Goal: Information Seeking & Learning: Learn about a topic

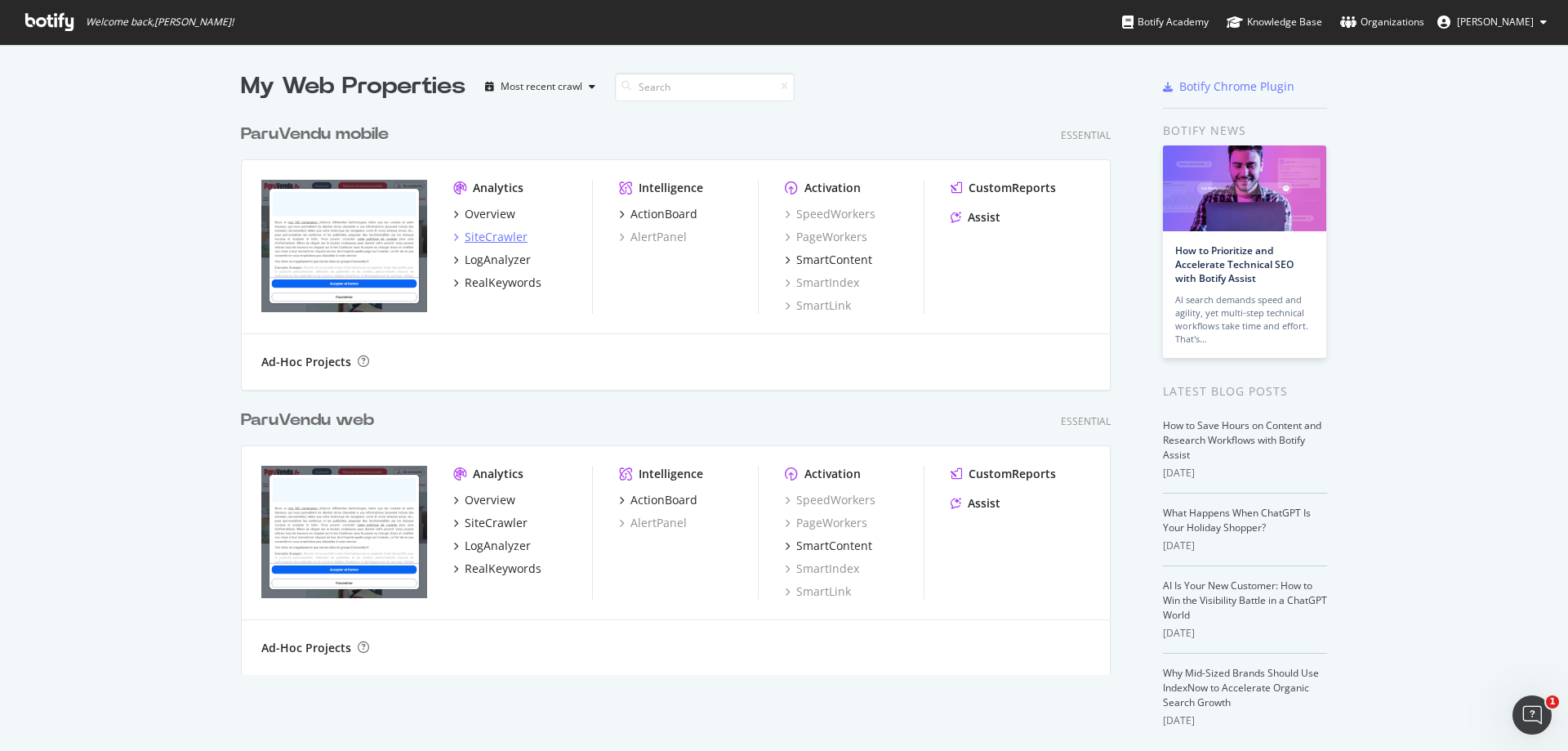
click at [501, 239] on div "SiteCrawler" at bounding box center [496, 236] width 63 height 16
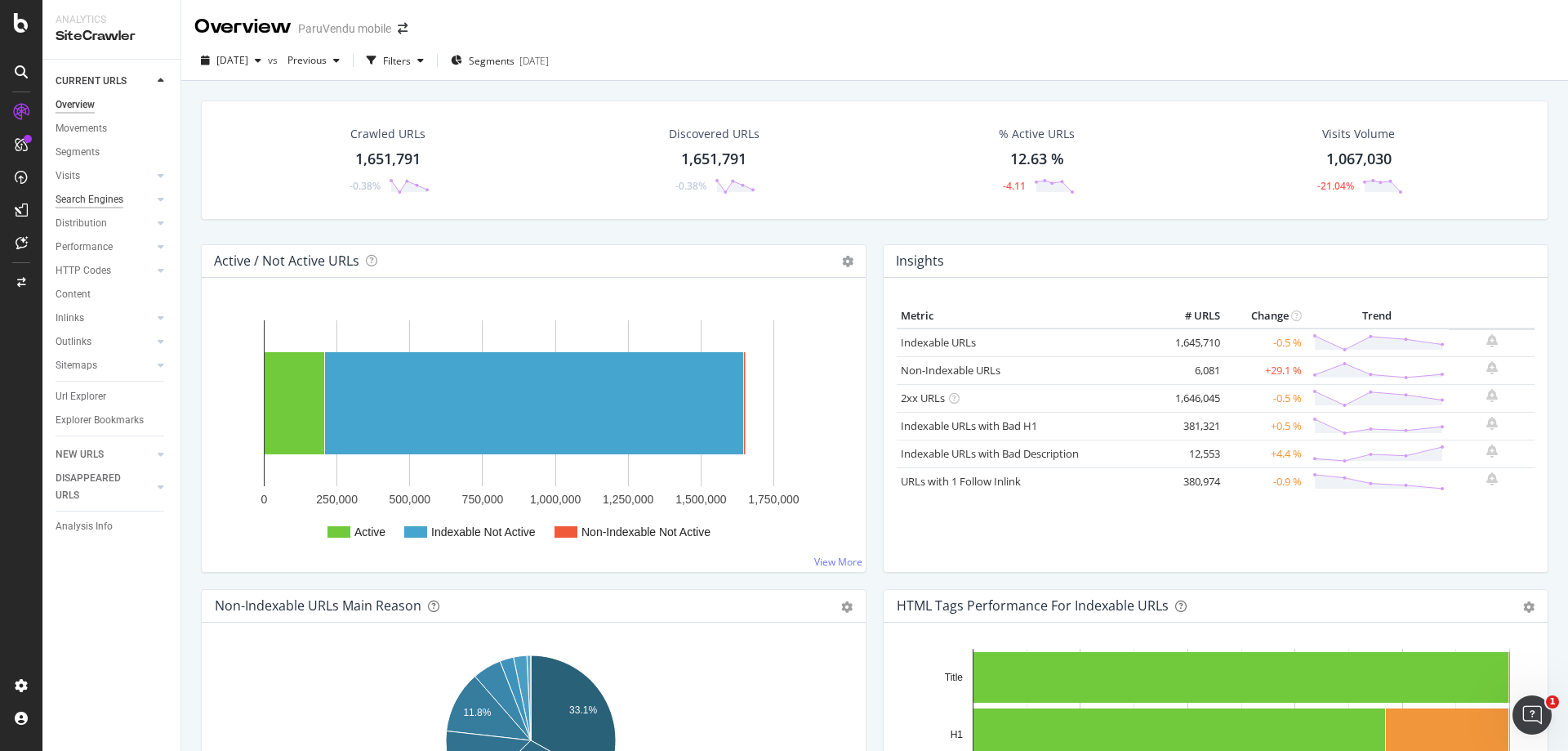
click at [119, 197] on div "Search Engines" at bounding box center [89, 200] width 68 height 17
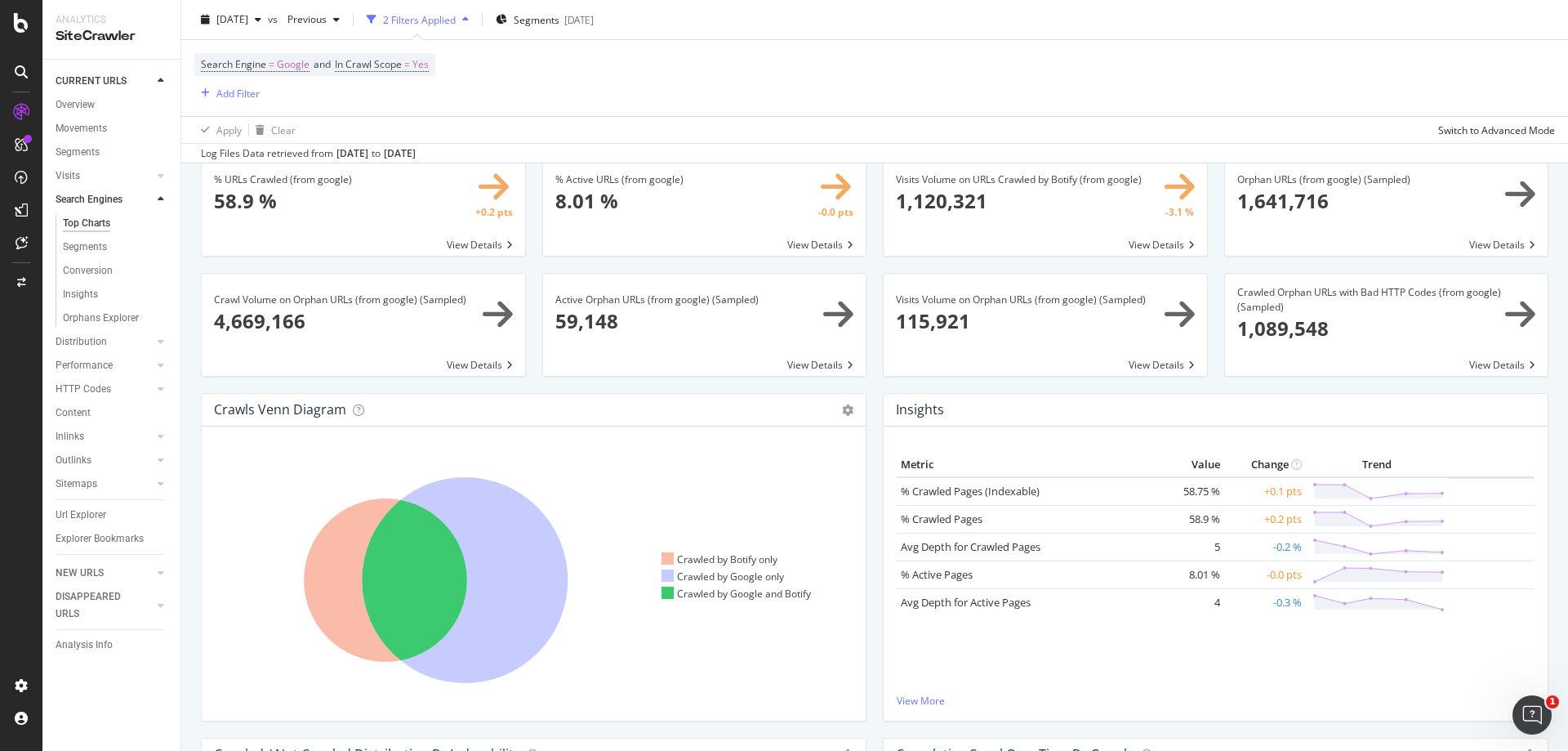
scroll to position [163, 0]
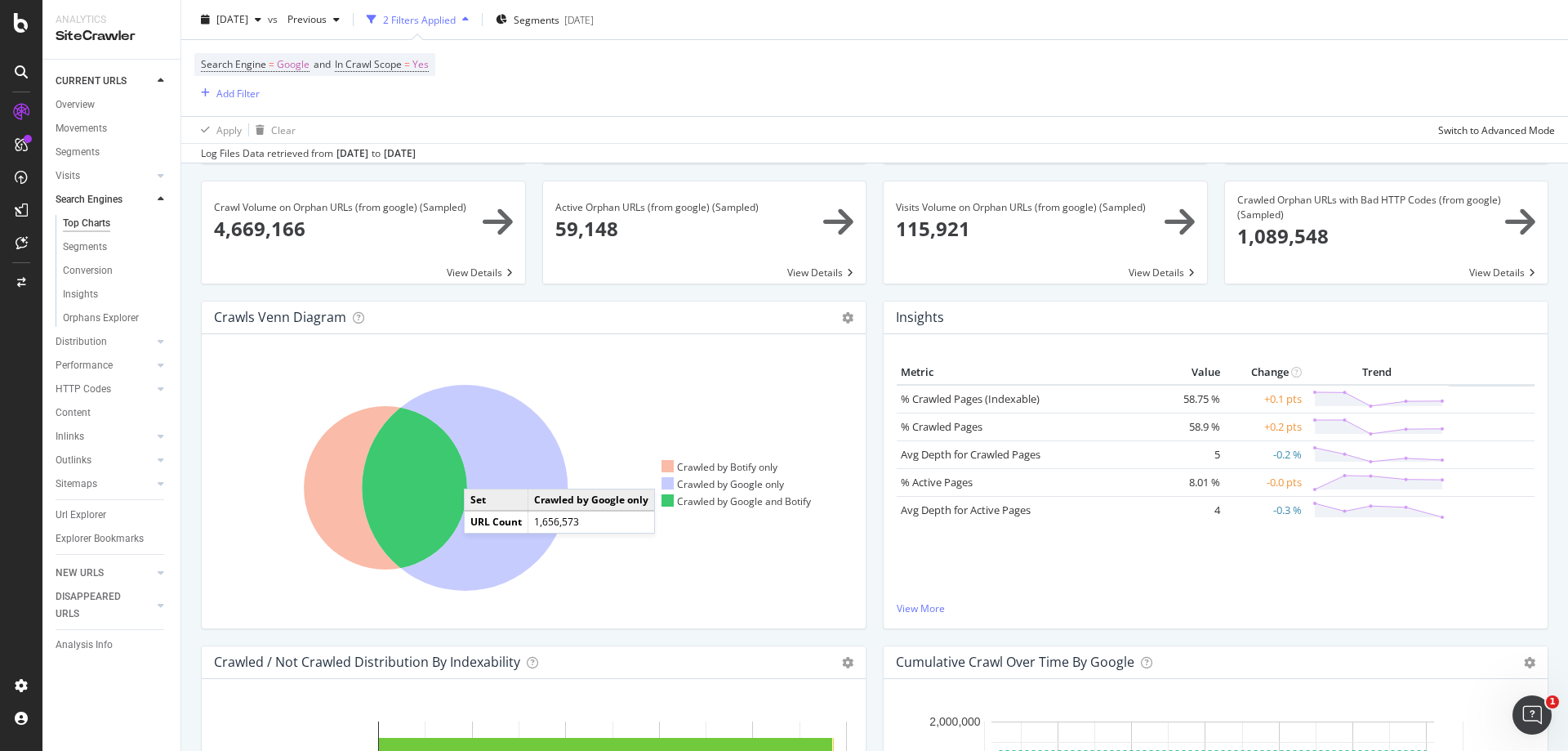
click at [480, 472] on icon at bounding box center [464, 487] width 206 height 206
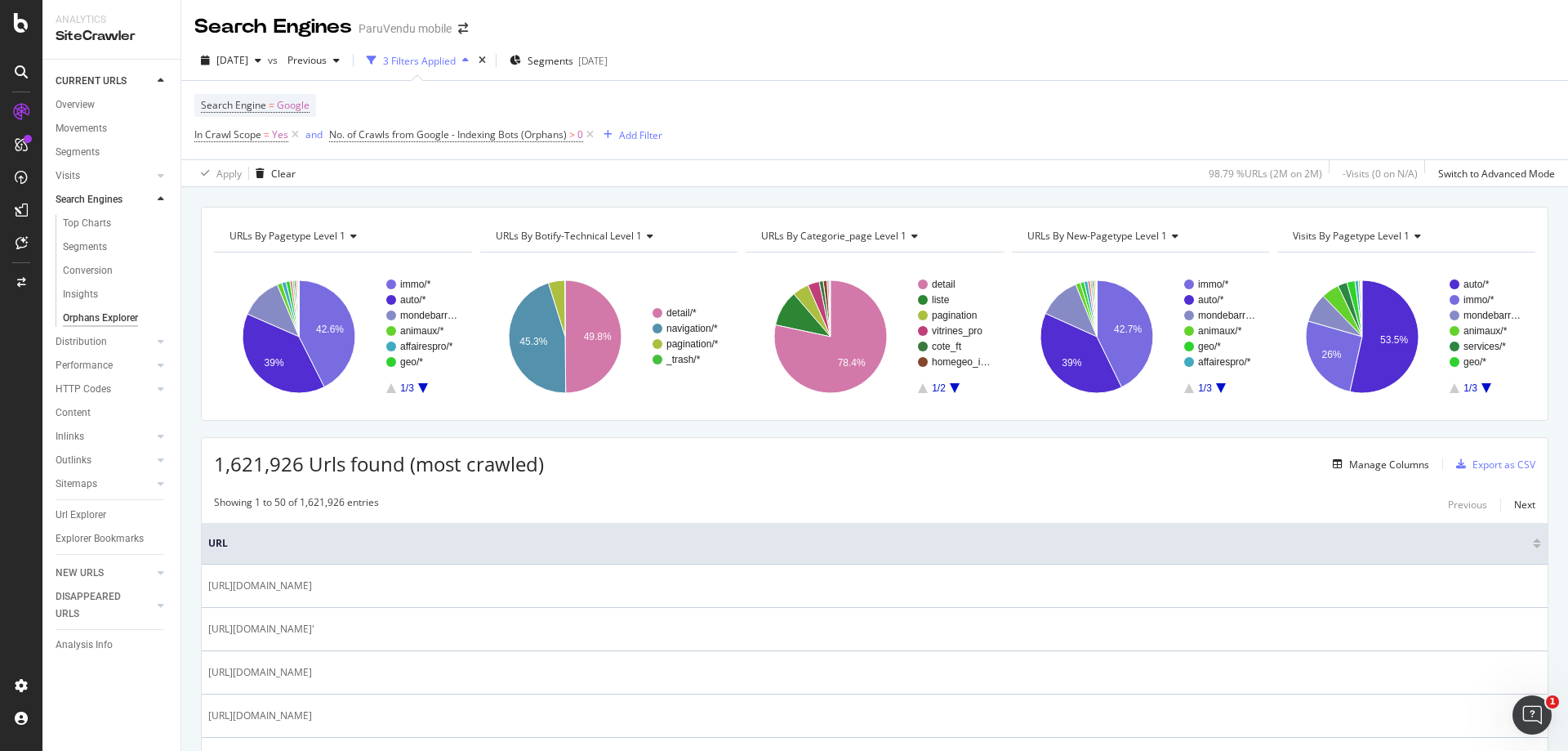
click at [771, 111] on div "Search Engine = Google In Crawl Scope = Yes and No. of Crawls from Google - Ind…" at bounding box center [875, 120] width 1361 height 78
click at [1388, 464] on div "Manage Columns" at bounding box center [1389, 464] width 80 height 14
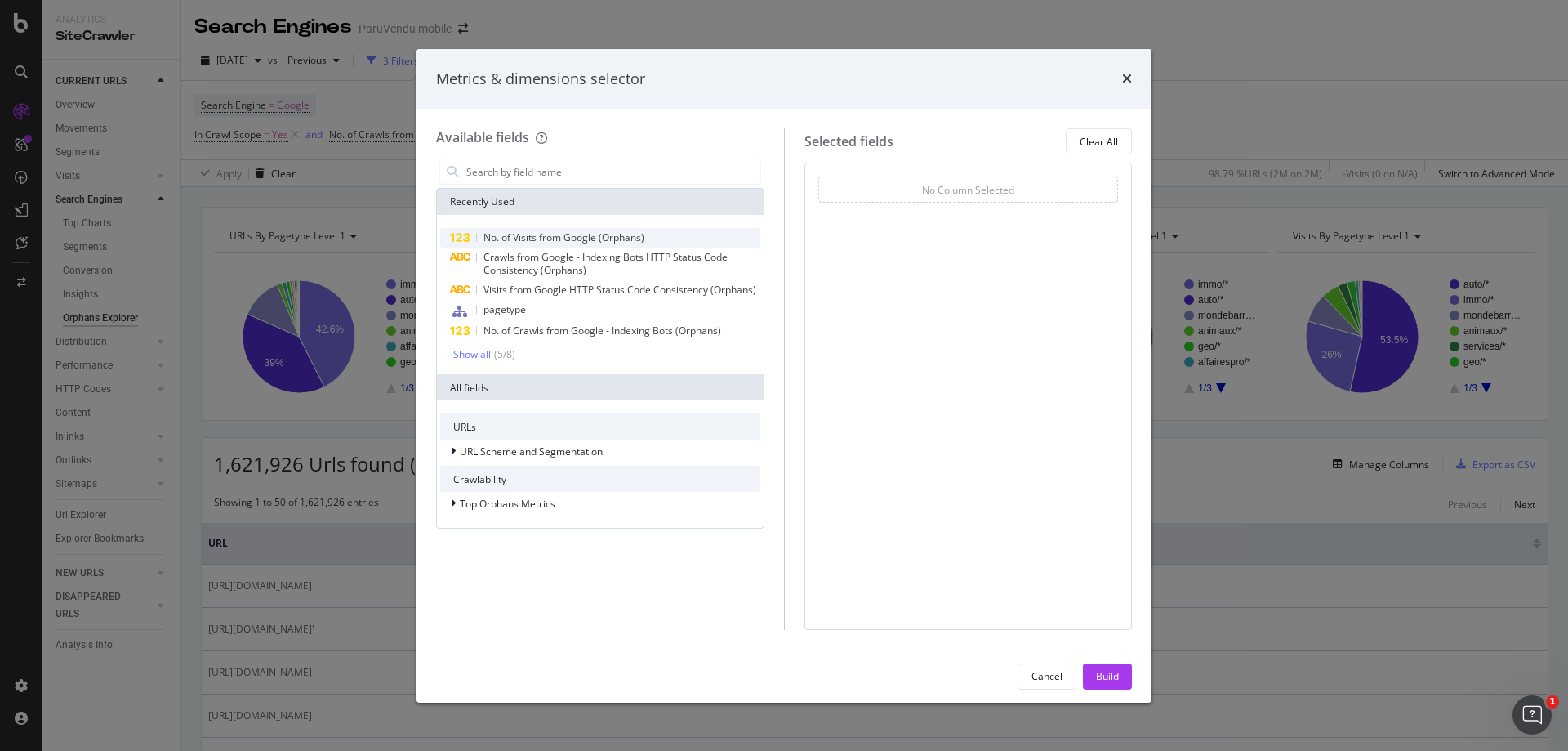
click at [586, 237] on span "No. of Visits from Google (Orphans)" at bounding box center [564, 237] width 161 height 14
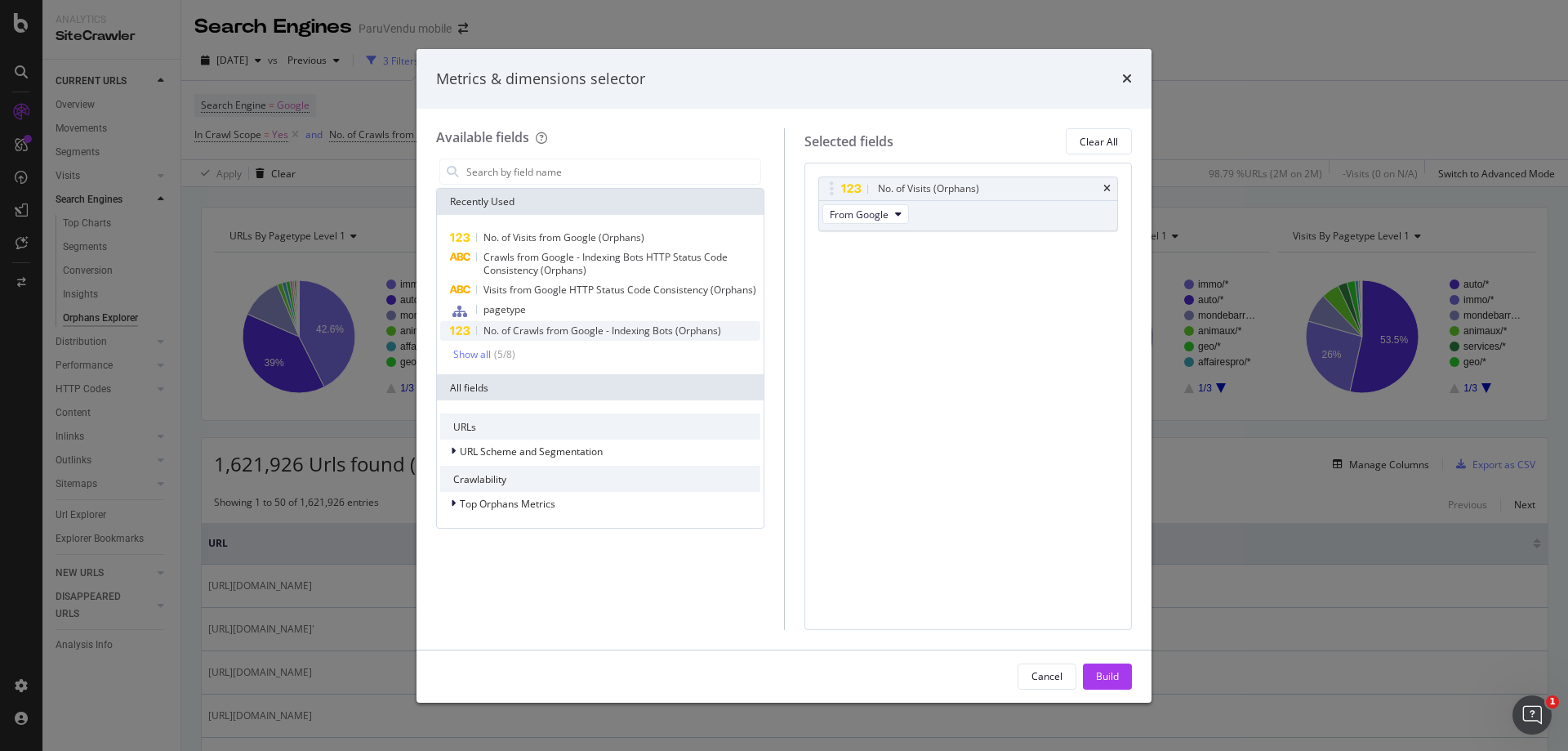
click at [608, 333] on span "No. of Crawls from Google - Indexing Bots (Orphans)" at bounding box center [602, 330] width 237 height 14
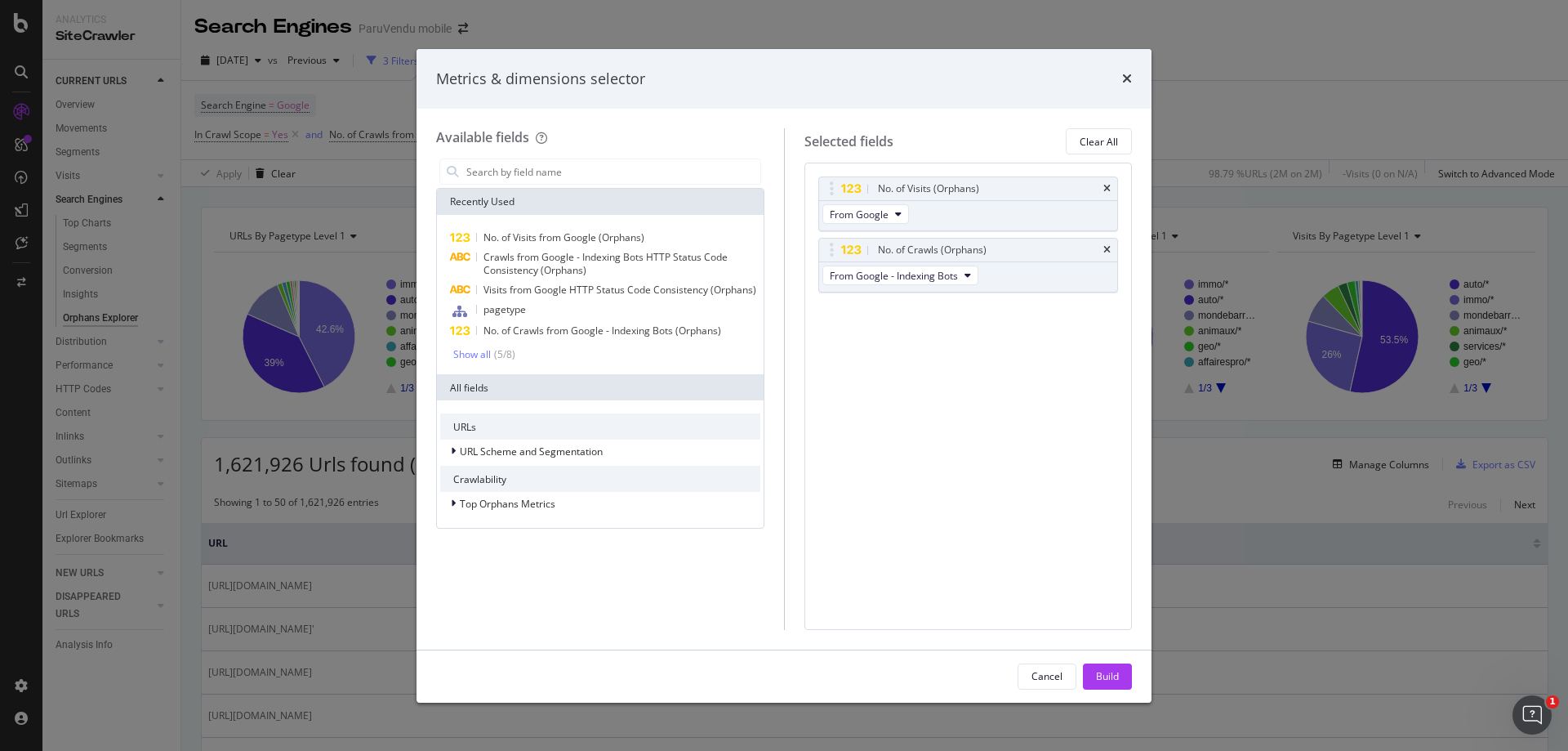
drag, startPoint x: 1109, startPoint y: 673, endPoint x: 922, endPoint y: 528, distance: 236.6
click at [922, 528] on div "Metrics & dimensions selector Available fields Recently Used No. of Visits from…" at bounding box center [784, 376] width 735 height 653
click at [600, 257] on span "Crawls from Google - Indexing Bots HTTP Status Code Consistency (Orphans)" at bounding box center [605, 264] width 244 height 27
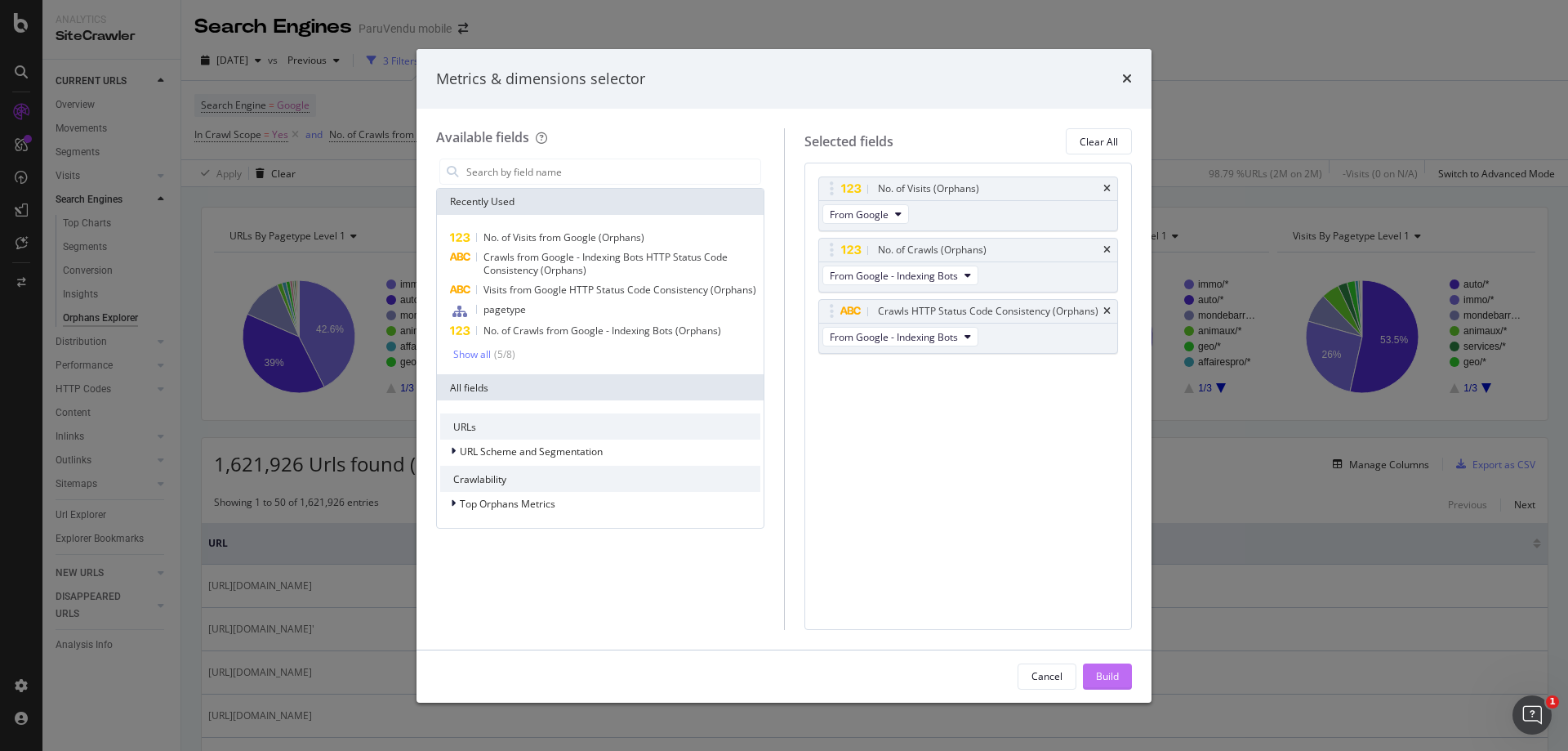
click at [1097, 676] on div "Build" at bounding box center [1107, 676] width 23 height 14
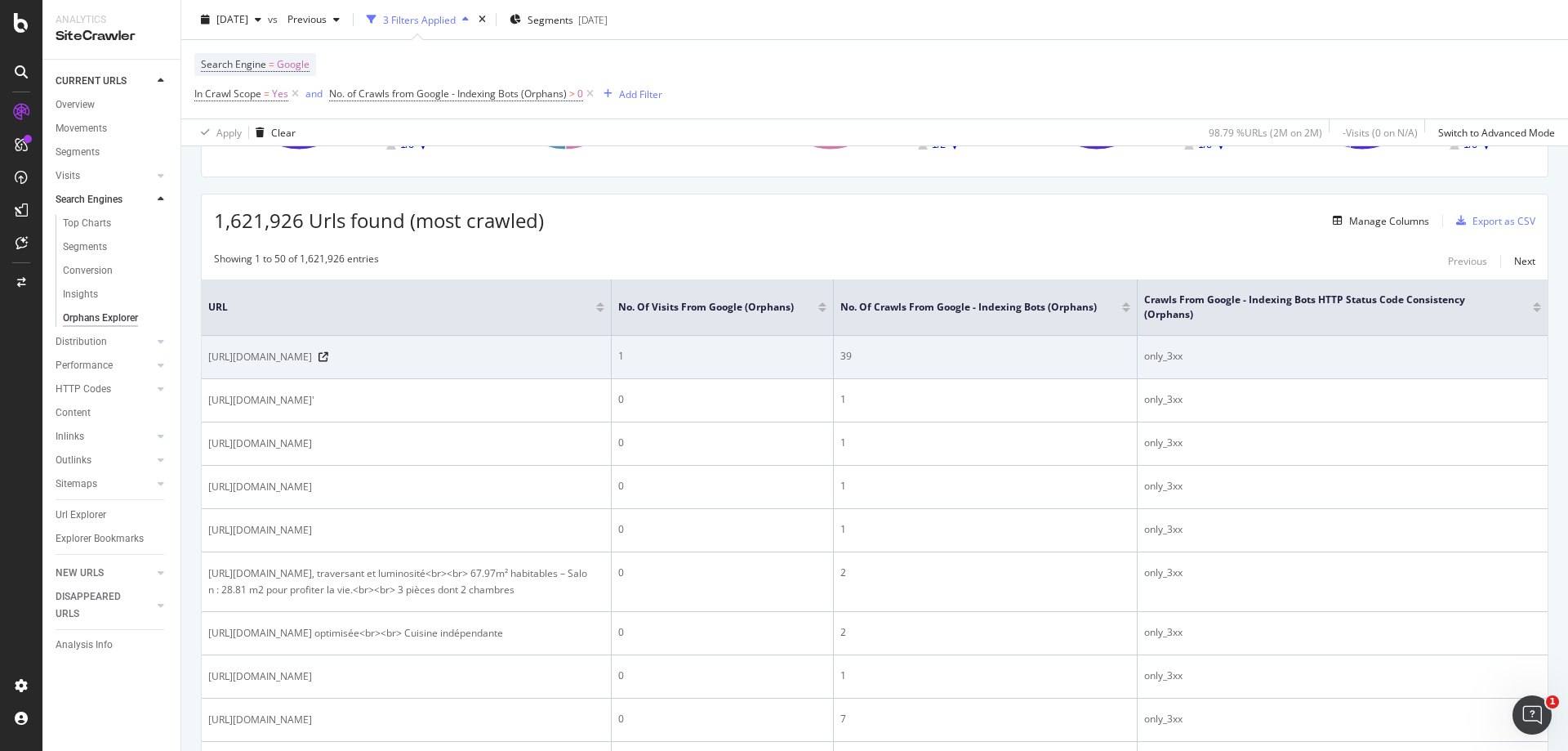
scroll to position [245, 0]
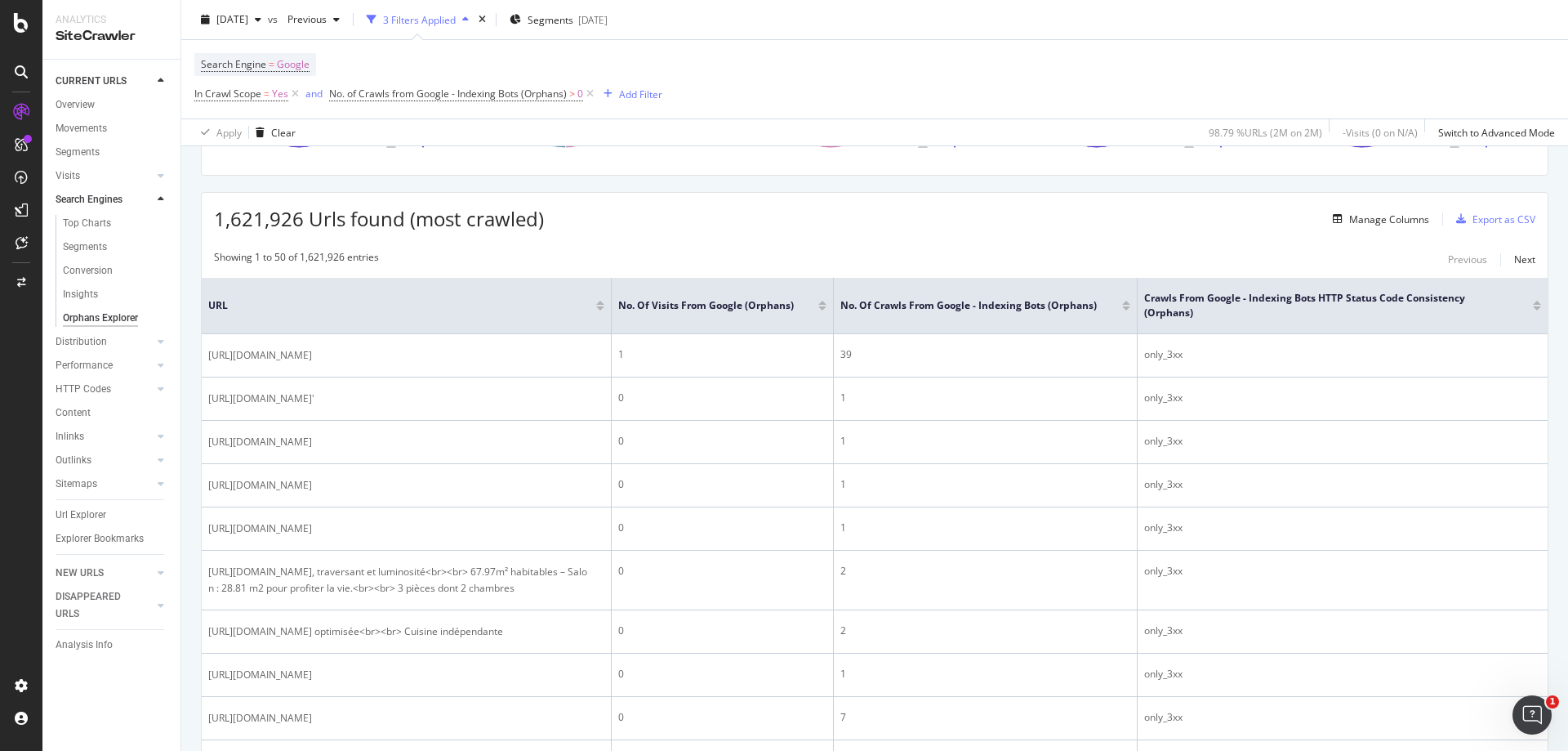
click at [1123, 304] on div at bounding box center [1127, 302] width 9 height 4
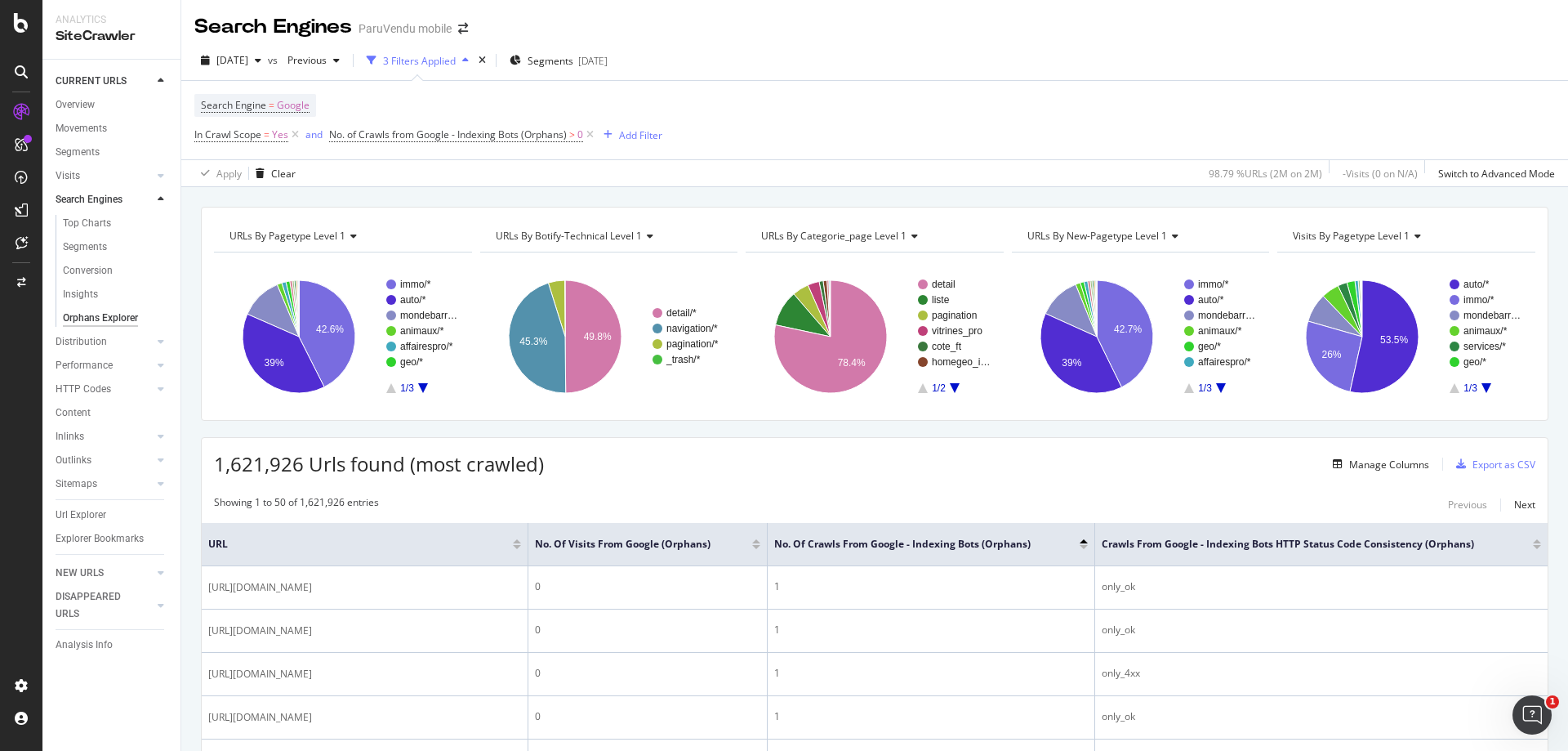
click at [1082, 542] on div at bounding box center [1084, 541] width 9 height 4
click at [1083, 543] on div at bounding box center [1084, 541] width 9 height 4
click at [1083, 542] on div at bounding box center [1084, 541] width 9 height 4
click at [1083, 546] on div at bounding box center [1084, 547] width 9 height 4
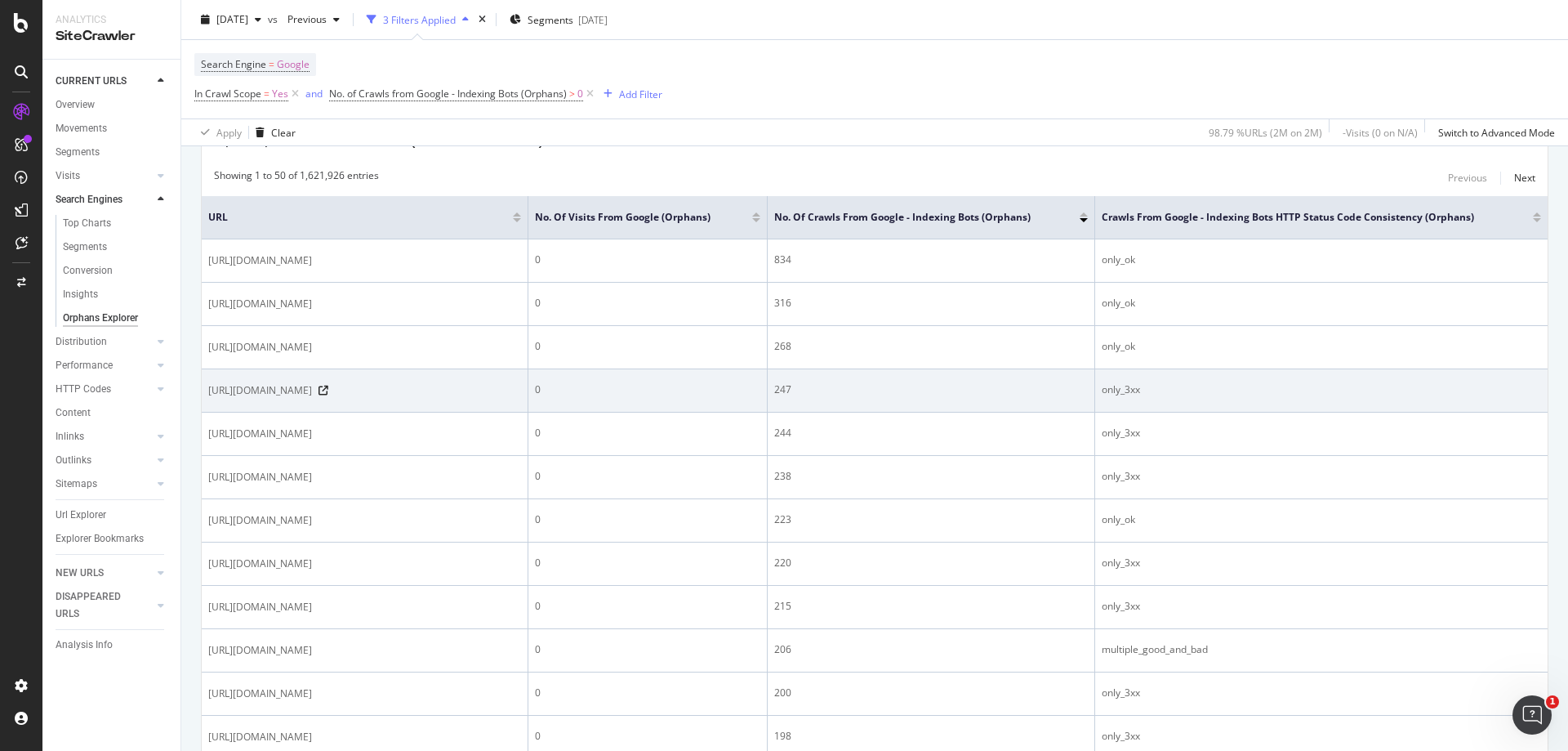
scroll to position [245, 0]
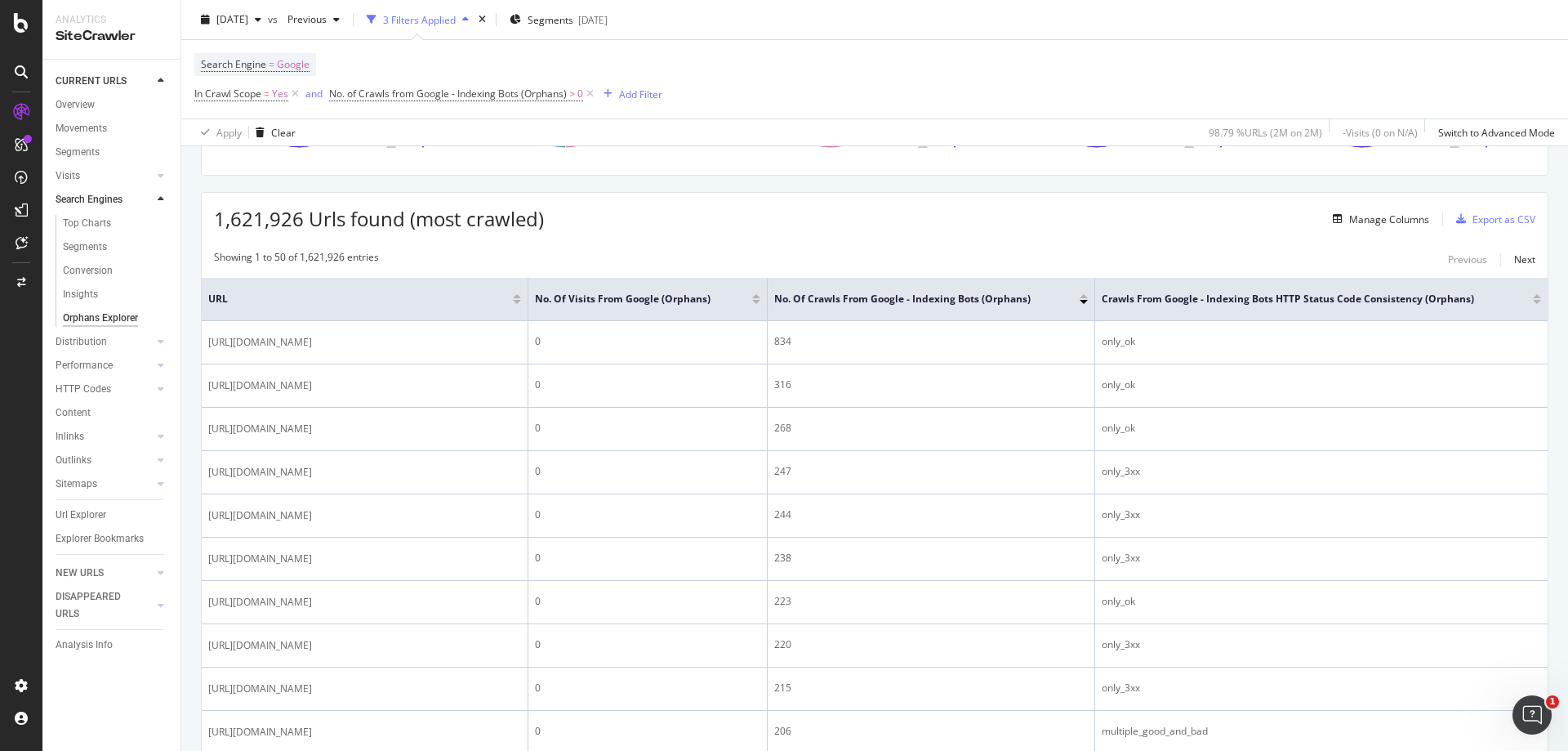
click at [755, 302] on div at bounding box center [757, 301] width 9 height 4
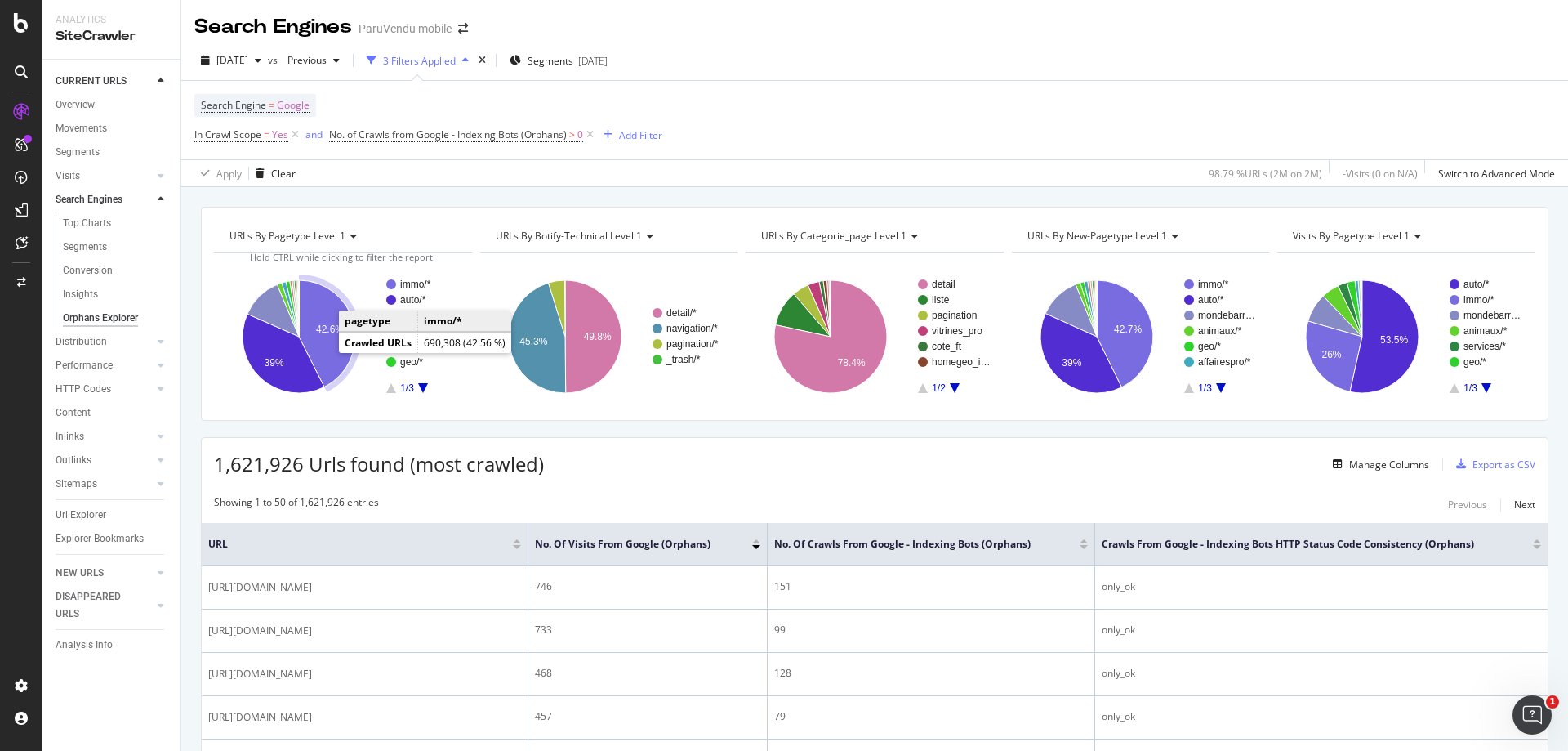
click at [320, 341] on icon "A chart." at bounding box center [327, 333] width 56 height 107
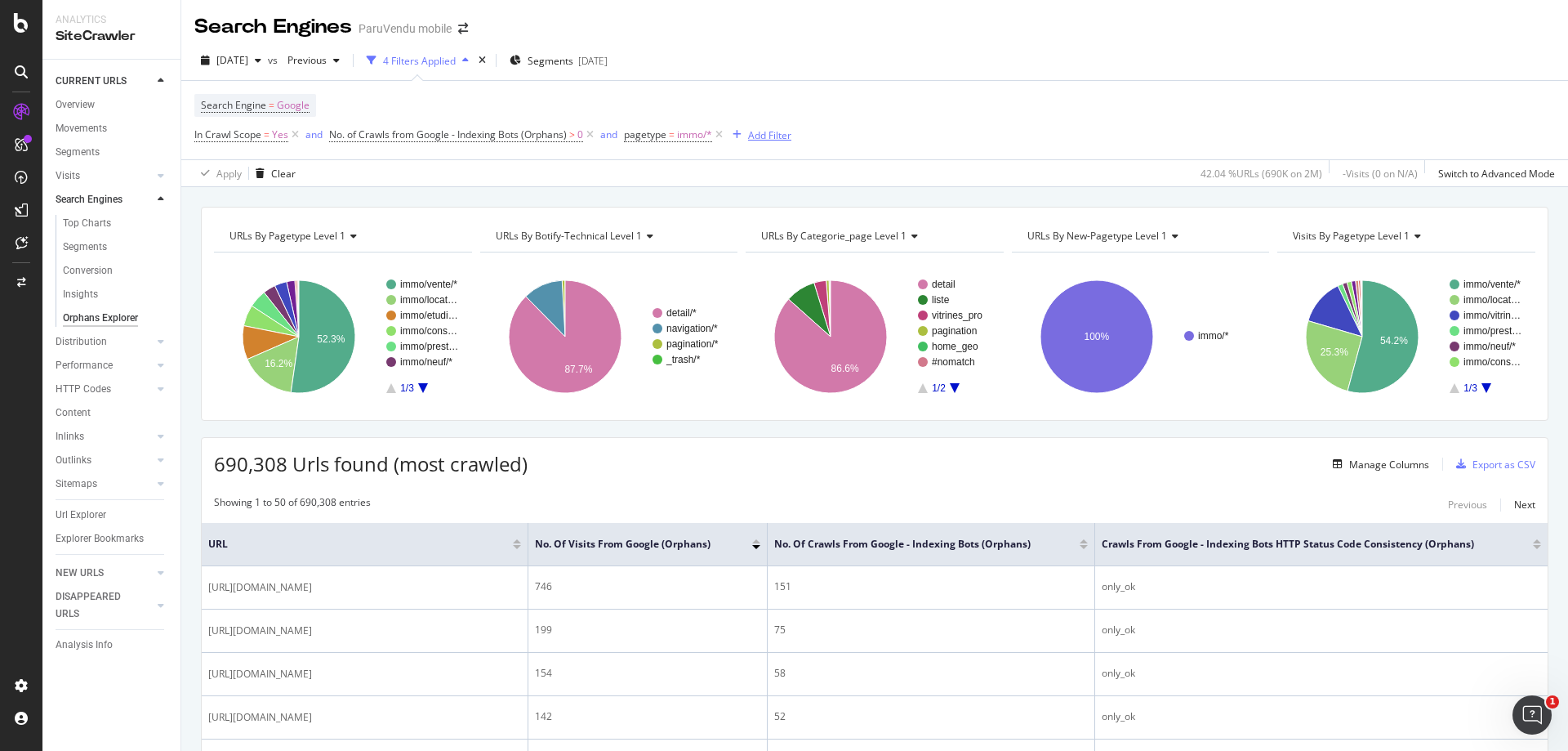
click at [770, 136] on div "Add Filter" at bounding box center [770, 135] width 43 height 14
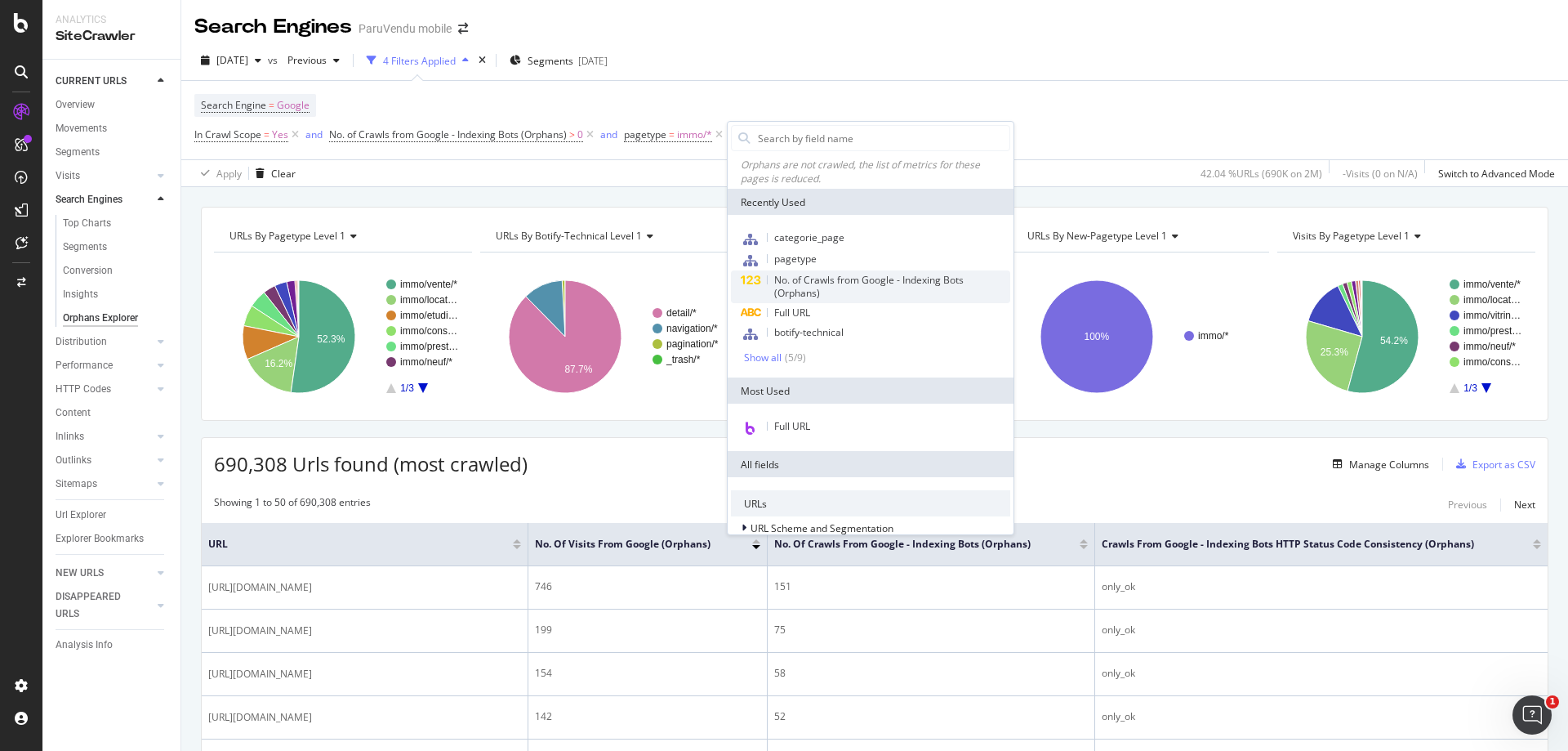
click at [868, 282] on span "No. of Crawls from Google - Indexing Bots (Orphans)" at bounding box center [868, 287] width 190 height 27
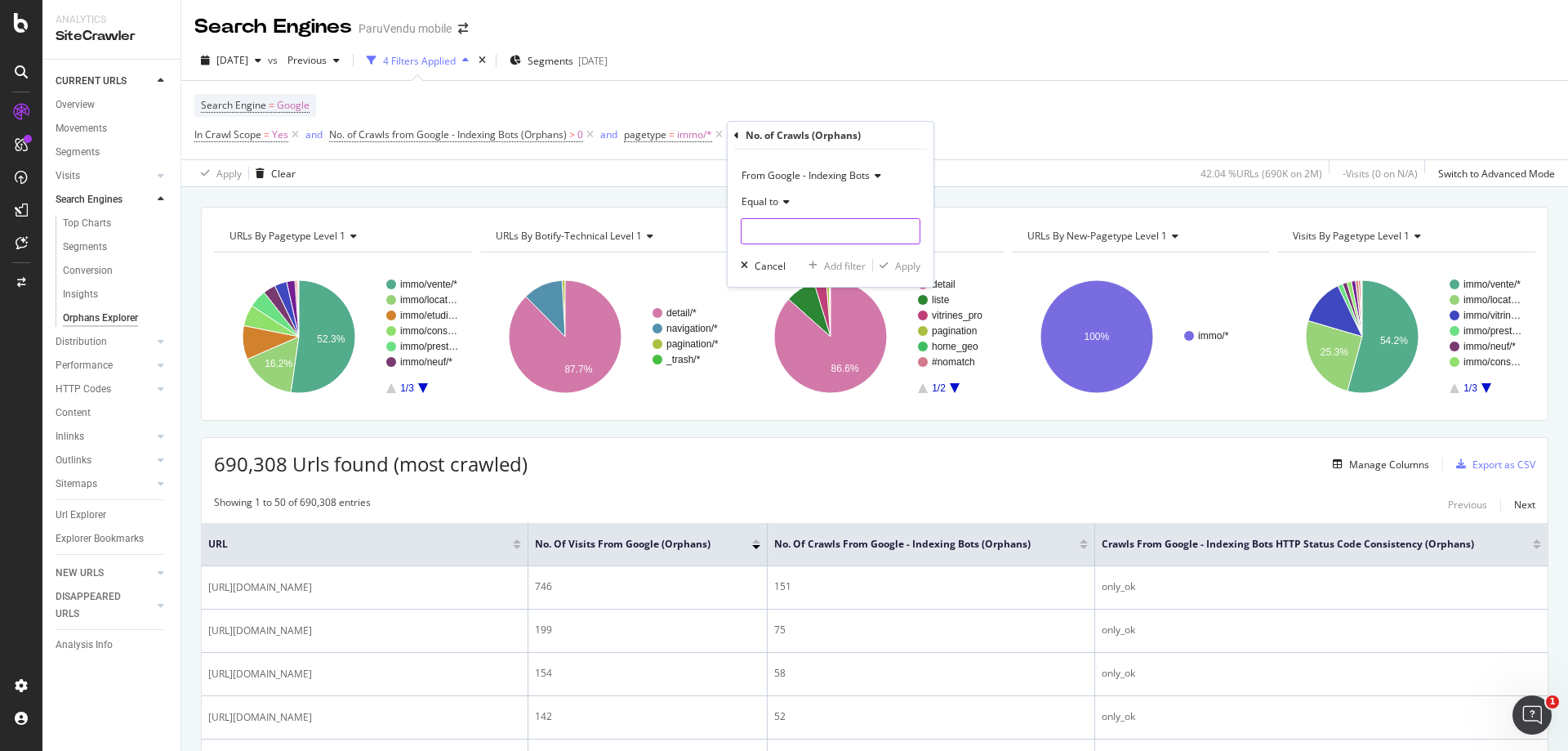
click at [804, 223] on input "number" at bounding box center [830, 230] width 179 height 26
drag, startPoint x: 804, startPoint y: 223, endPoint x: 883, endPoint y: 241, distance: 81.0
click at [844, 236] on input "number" at bounding box center [830, 230] width 179 height 26
click at [902, 241] on input "number" at bounding box center [830, 230] width 179 height 26
click at [906, 77] on div "[DATE] vs Previous 5 Filters Applied Segments [DATE]" at bounding box center [874, 64] width 1387 height 32
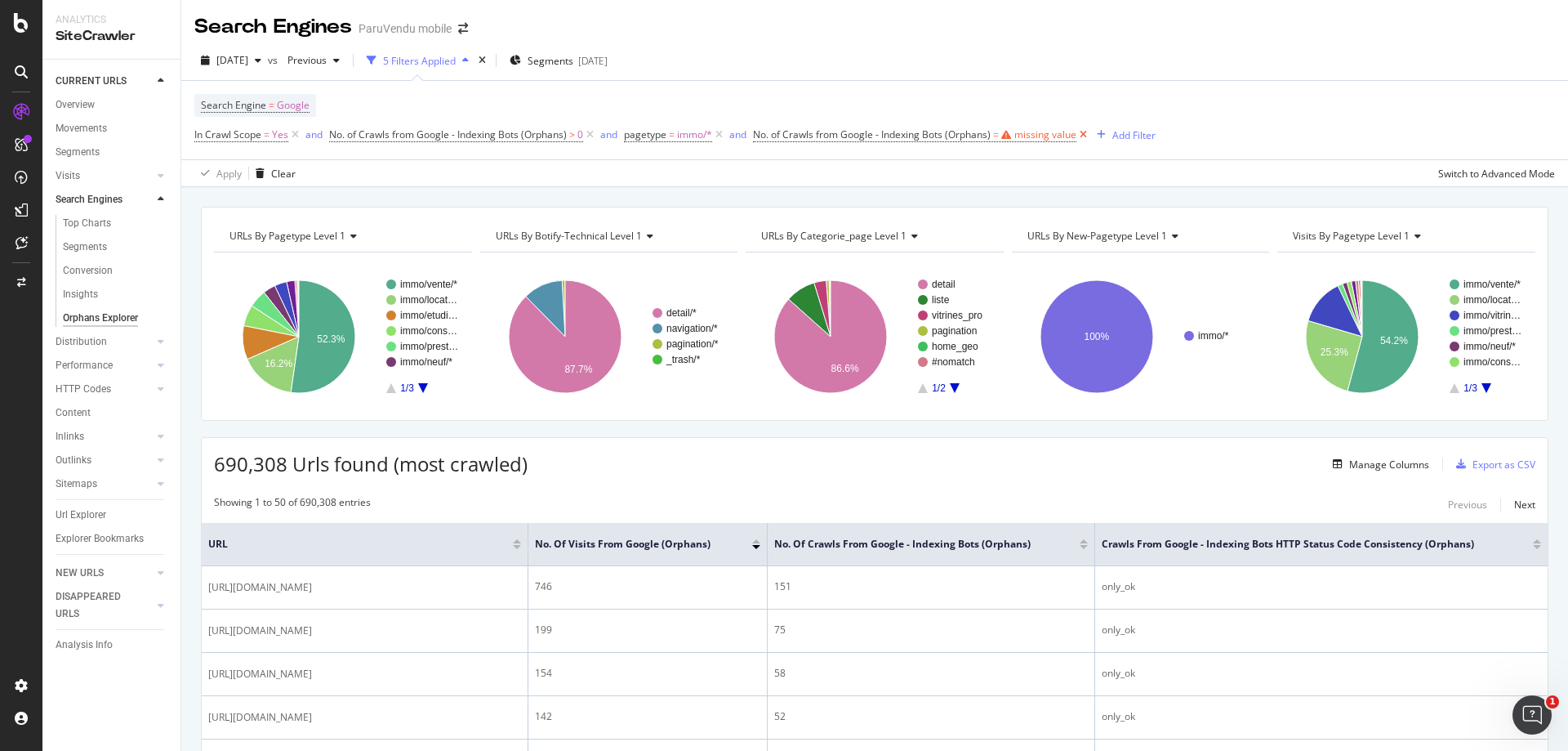
click at [1085, 132] on icon at bounding box center [1083, 134] width 14 height 16
click at [775, 141] on div "Add Filter" at bounding box center [770, 135] width 43 height 14
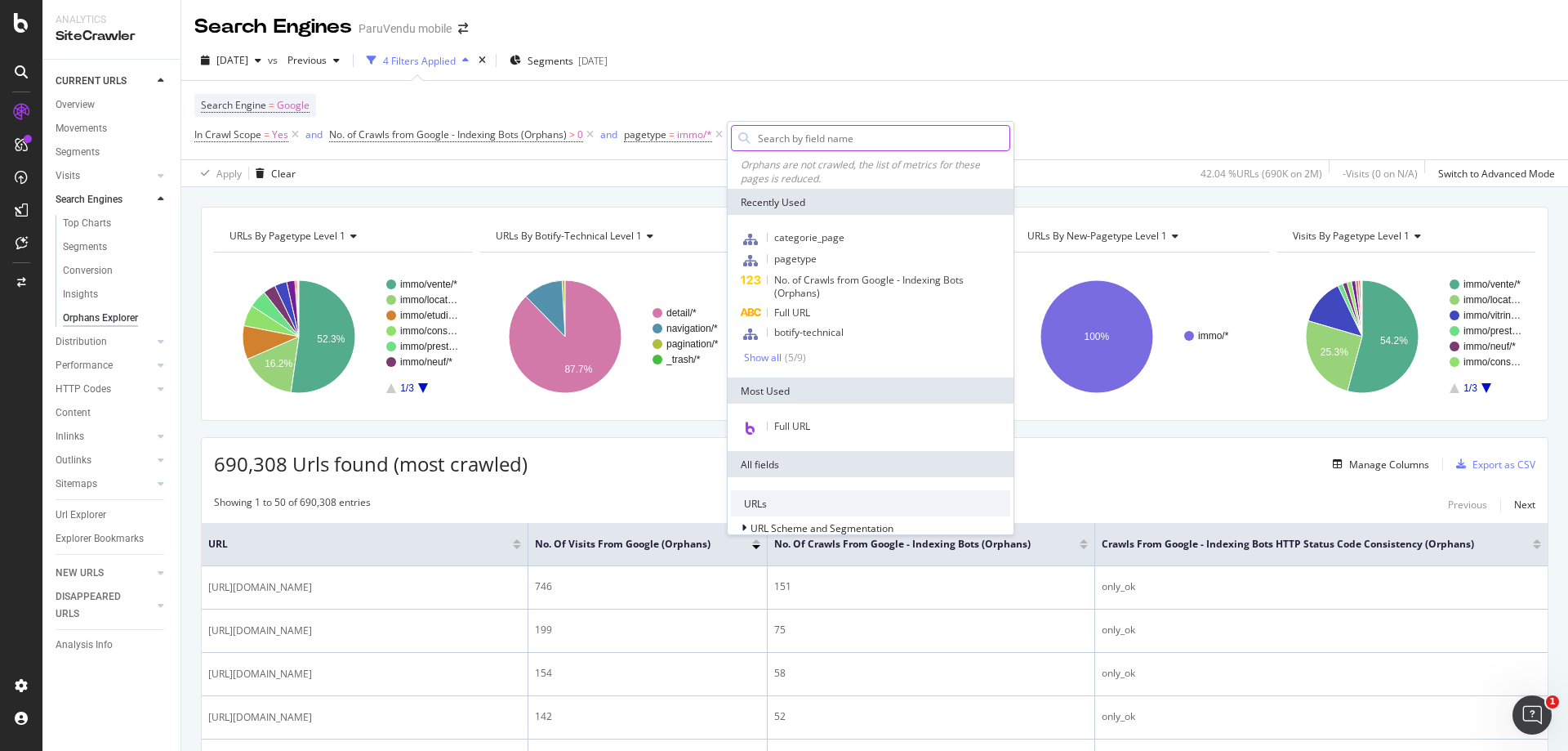
click at [813, 139] on input "text" at bounding box center [883, 138] width 253 height 25
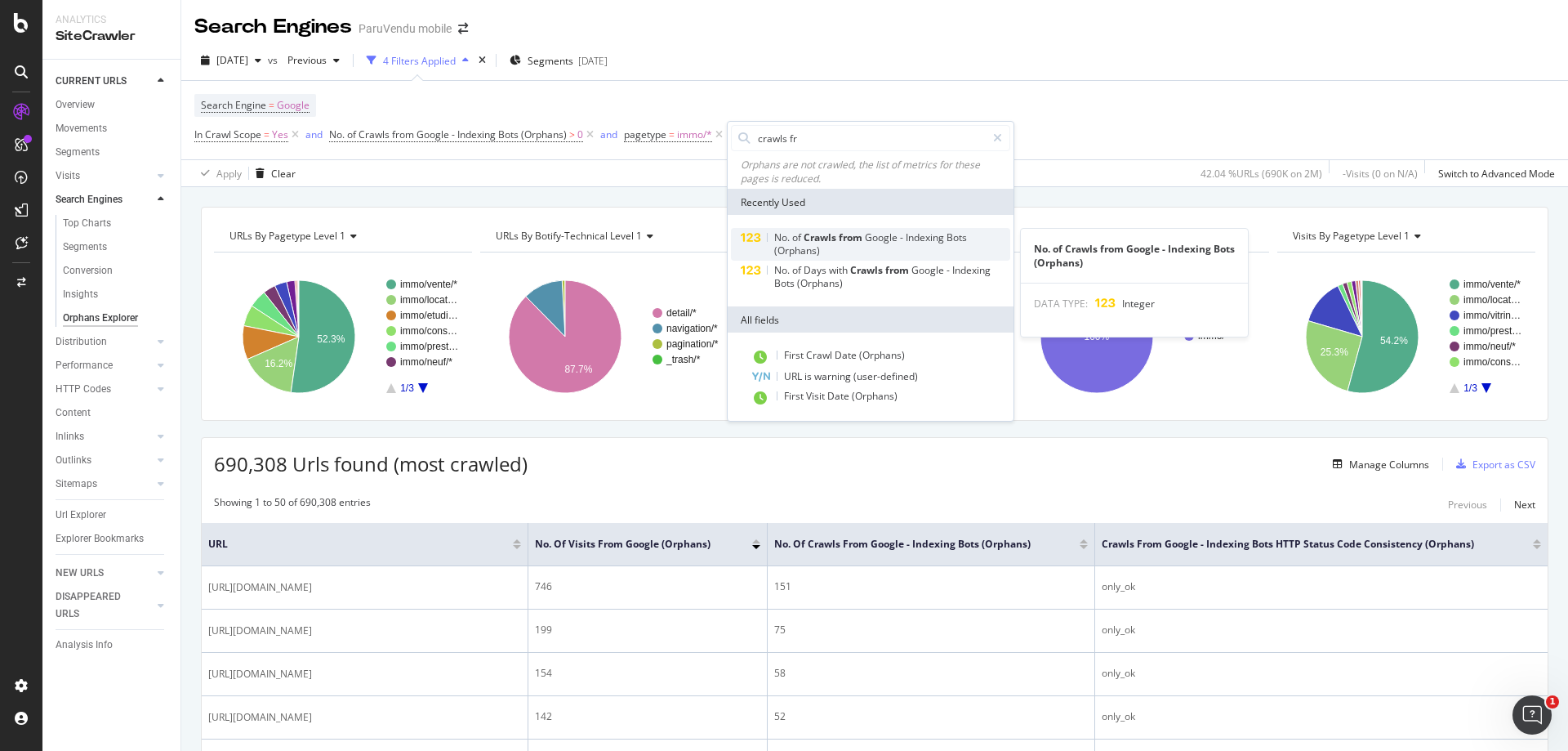
type input "crawls fr"
click at [861, 237] on span "from" at bounding box center [851, 237] width 26 height 14
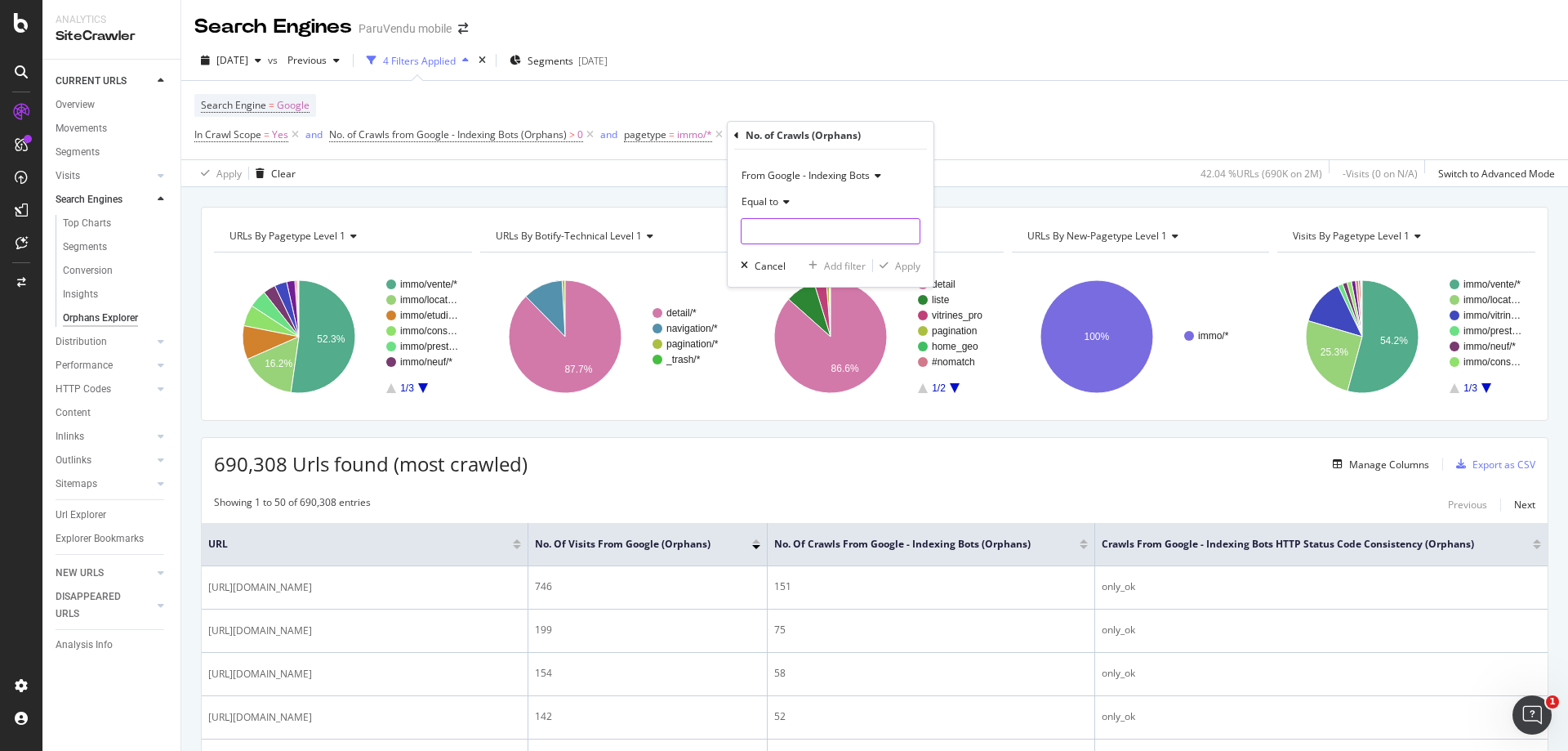
click at [823, 233] on input "number" at bounding box center [830, 230] width 179 height 26
type input "-1"
click at [904, 232] on input "-1" at bounding box center [830, 230] width 179 height 26
click at [906, 221] on input "-1" at bounding box center [830, 230] width 179 height 26
click at [880, 175] on icon at bounding box center [875, 176] width 11 height 10
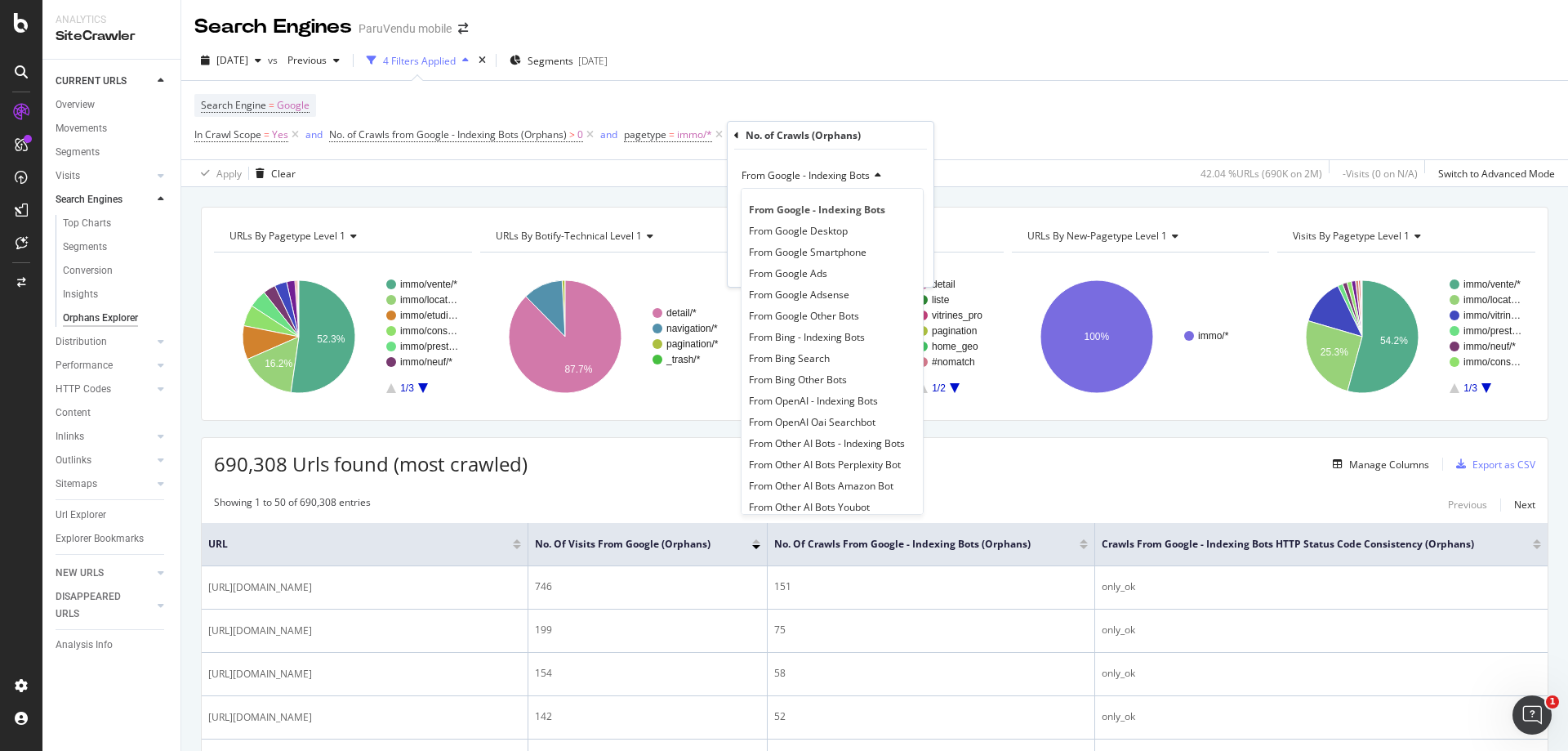
click at [880, 175] on icon at bounding box center [875, 176] width 11 height 10
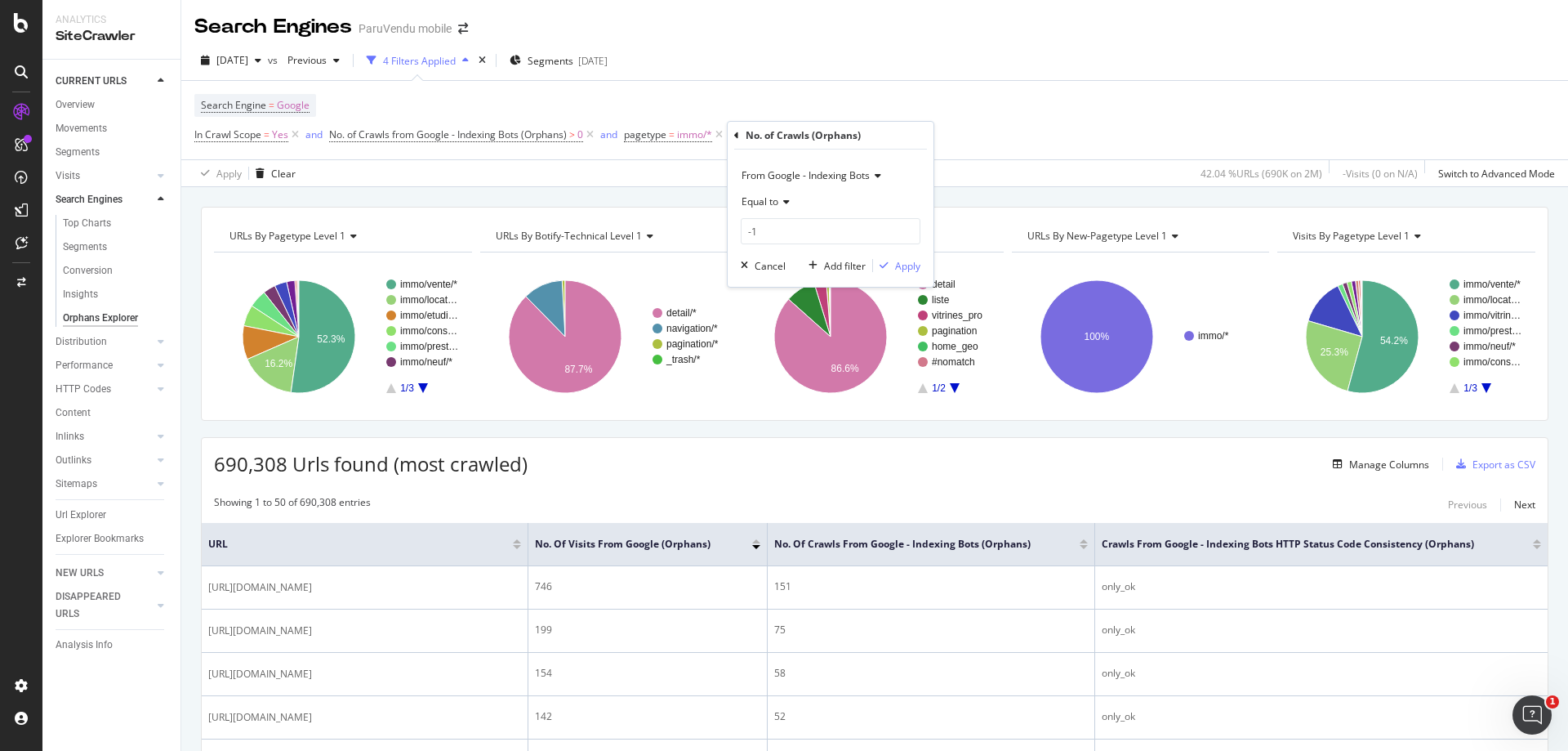
click at [736, 133] on icon at bounding box center [736, 136] width 5 height 10
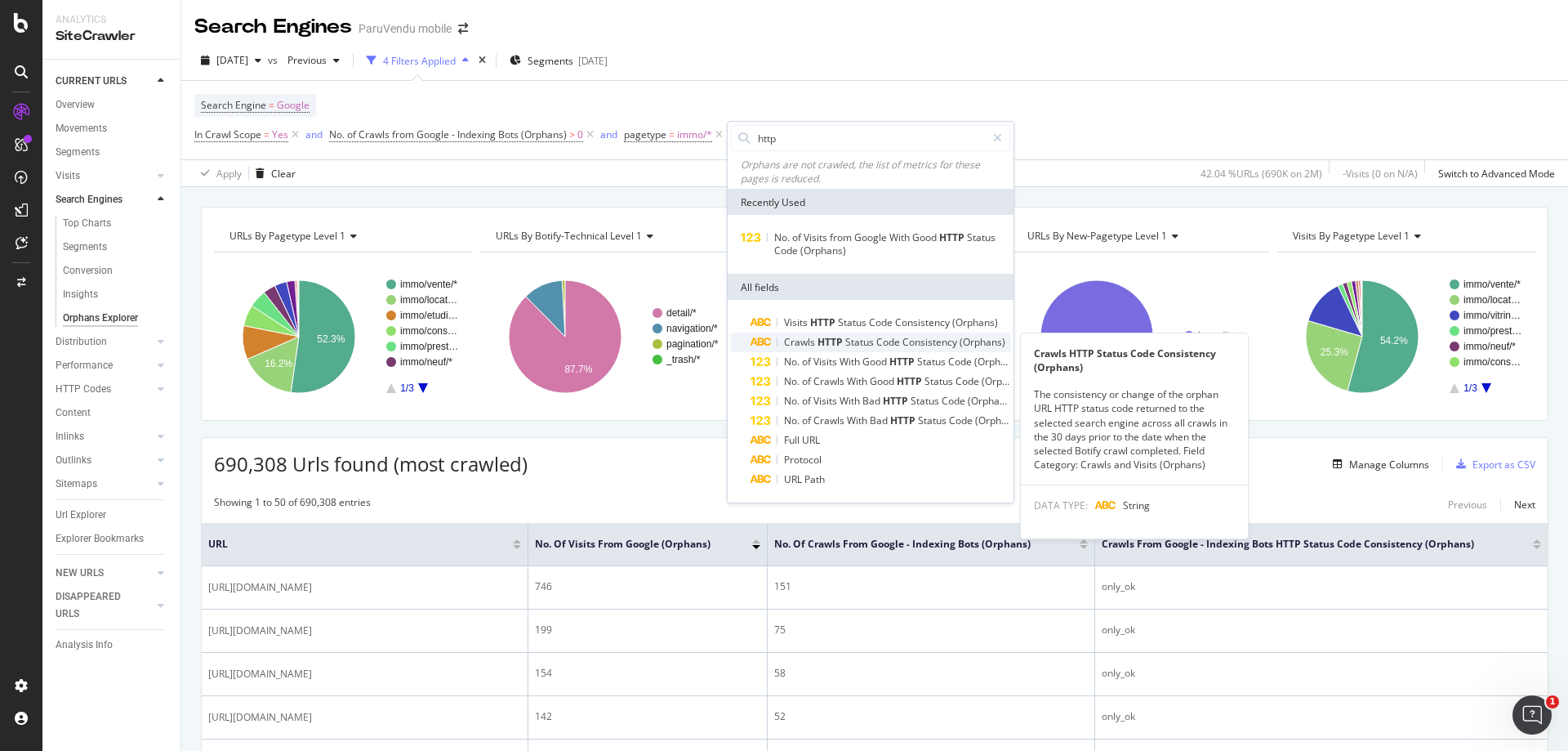
type input "http"
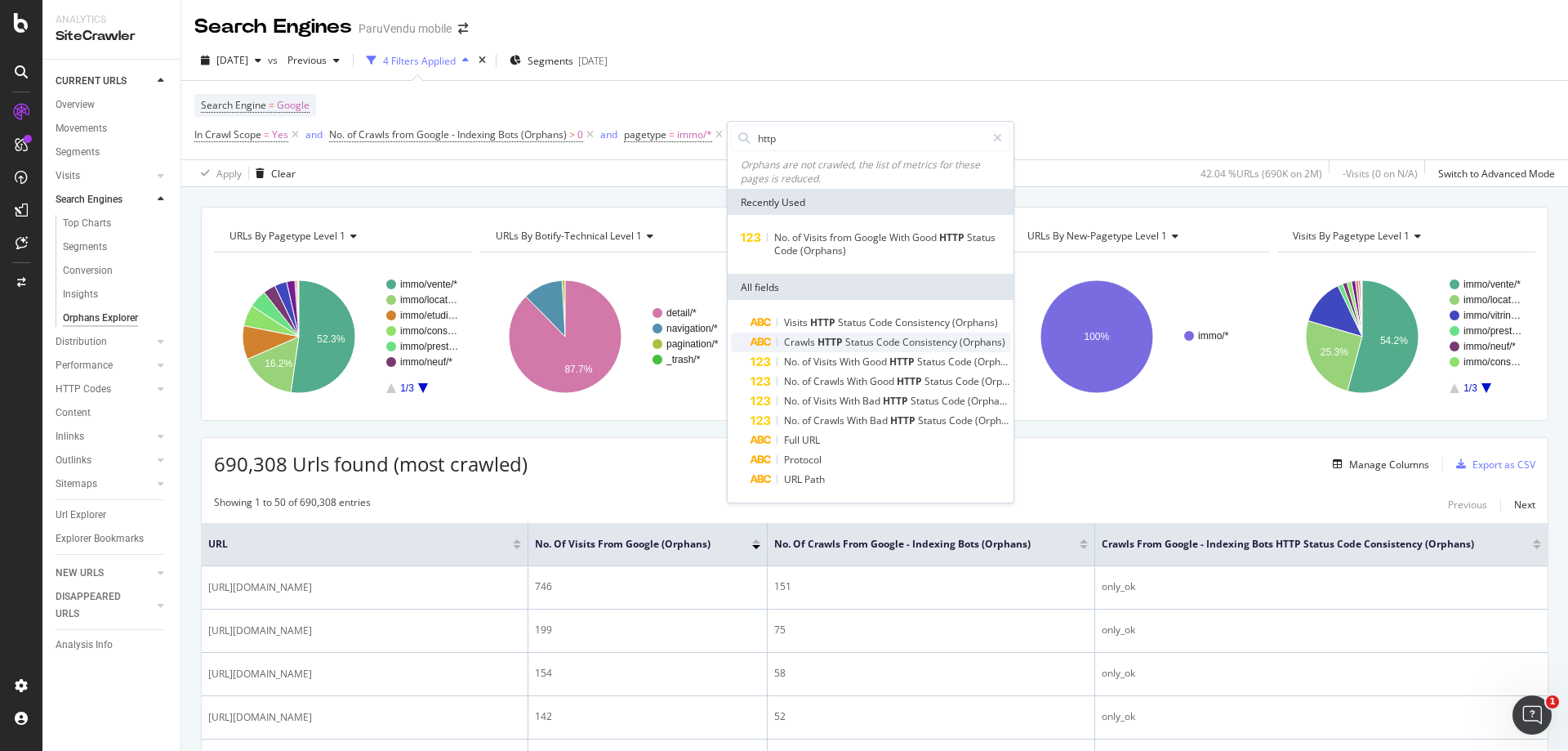
click at [843, 341] on span "HTTP" at bounding box center [831, 342] width 28 height 14
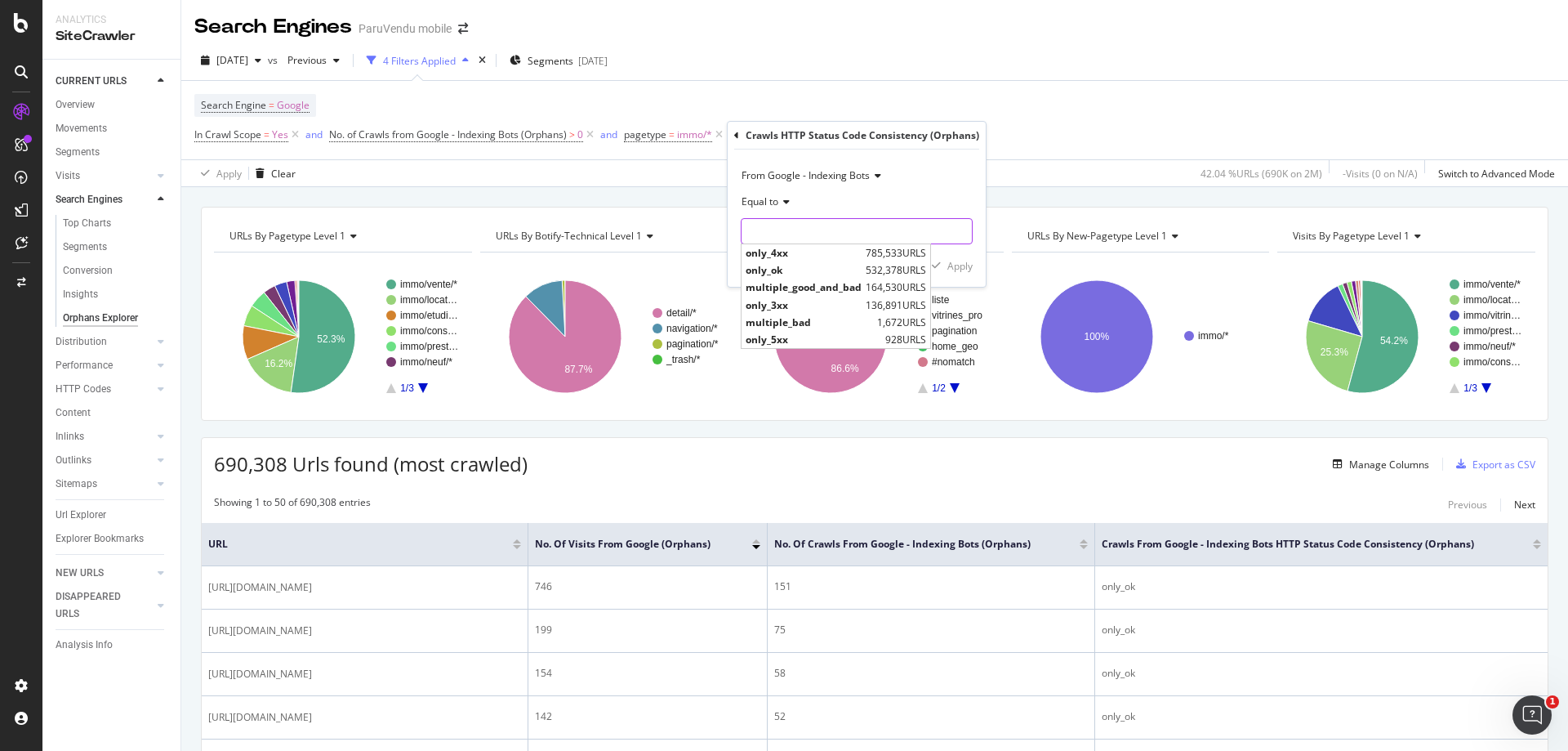
click at [854, 237] on input "text" at bounding box center [856, 230] width 230 height 26
click at [814, 265] on span "only_ok" at bounding box center [804, 270] width 116 height 14
type input "only_ok"
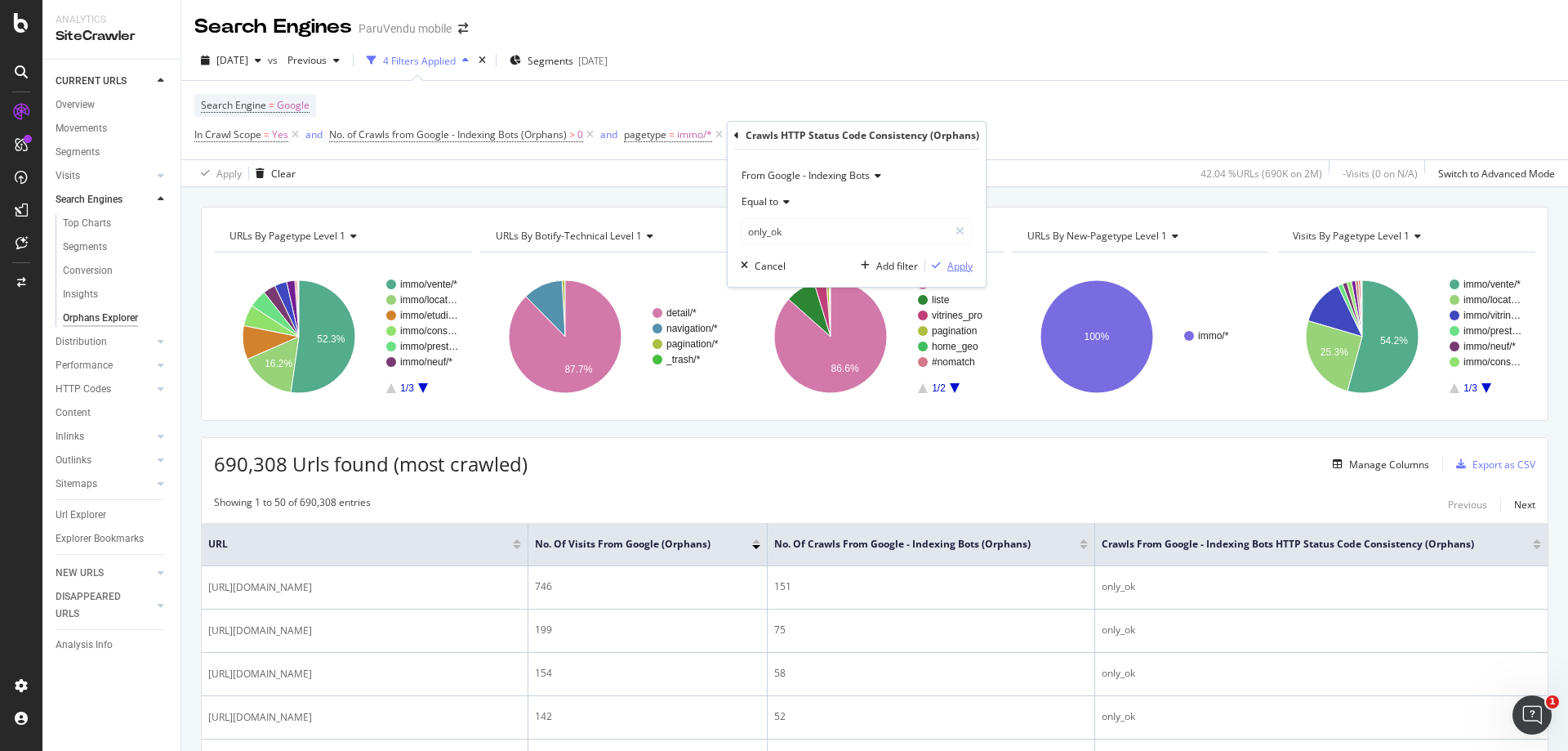
click at [951, 264] on div "Apply" at bounding box center [960, 265] width 26 height 14
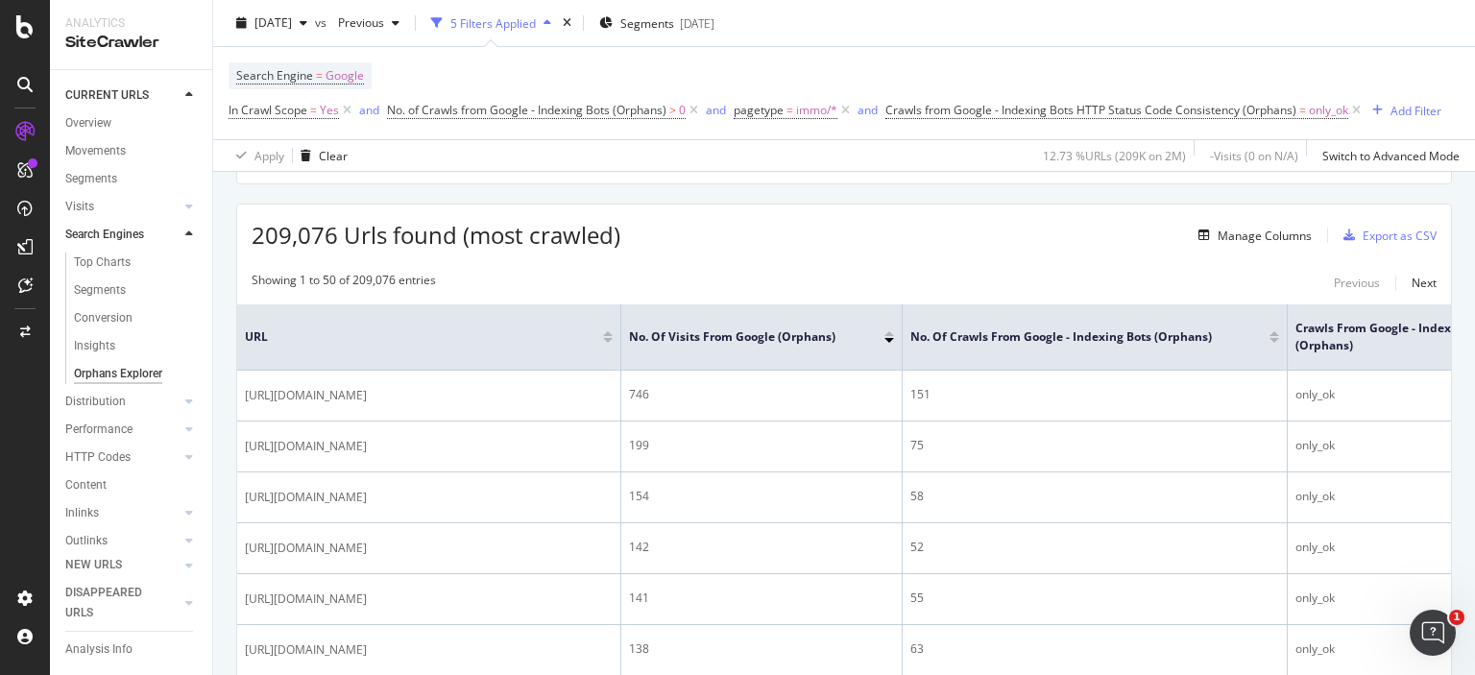
scroll to position [384, 0]
